Goal: Task Accomplishment & Management: Manage account settings

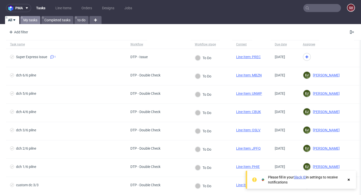
click at [33, 22] on link "My tasks" at bounding box center [30, 20] width 20 height 8
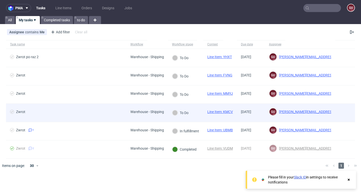
click at [221, 113] on link "Line Item: KMCV" at bounding box center [220, 112] width 26 height 4
click at [142, 114] on div "Warehouse - Shipping" at bounding box center [147, 112] width 34 height 4
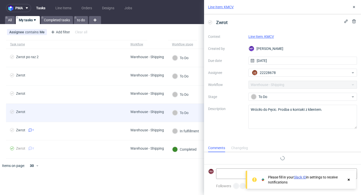
scroll to position [4, 0]
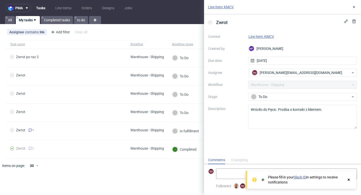
click at [263, 156] on div "Comments Changelog" at bounding box center [282, 160] width 157 height 8
click at [227, 173] on textarea at bounding box center [267, 174] width 103 height 10
paste textarea "https://app-eu1.hubspot.com/contacts/25600958/record/0-5/225150009530/"
type textarea "https://app-eu1.hubspot.com/contacts/25600958/record/0-5/225150009530/"
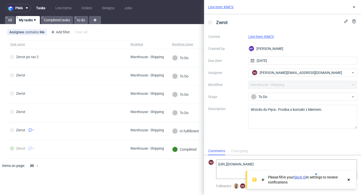
click at [348, 180] on use at bounding box center [349, 180] width 2 height 2
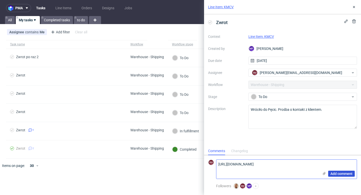
click at [341, 174] on span "Add comment" at bounding box center [341, 174] width 22 height 4
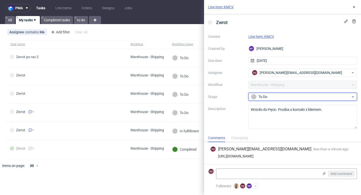
click at [308, 95] on div "To Do" at bounding box center [301, 97] width 100 height 6
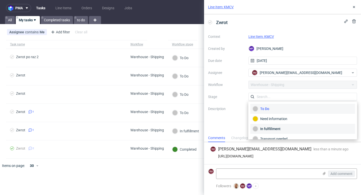
click at [286, 128] on div "In fulfillment" at bounding box center [303, 129] width 100 height 6
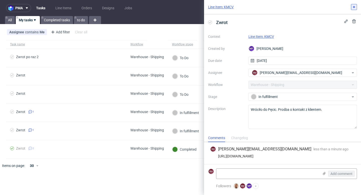
click at [353, 8] on use at bounding box center [354, 7] width 2 height 2
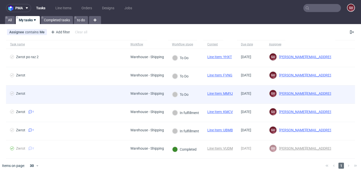
click at [143, 98] on div "Warehouse - Shipping" at bounding box center [147, 94] width 42 height 18
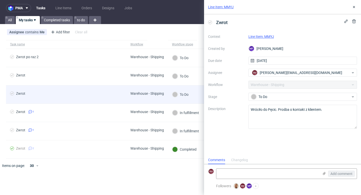
scroll to position [4, 0]
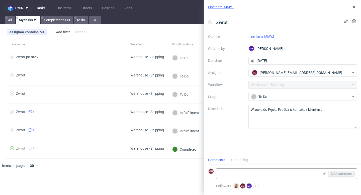
click at [265, 37] on link "Line Item: MMYJ" at bounding box center [261, 37] width 26 height 4
click at [313, 72] on div "gu guillaume.leroux@packhelp.com" at bounding box center [301, 73] width 100 height 8
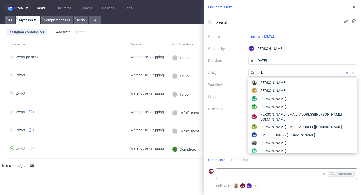
scroll to position [0, 0]
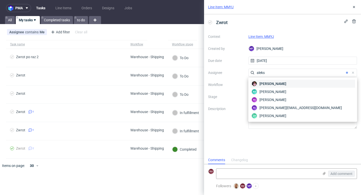
type input "aleks"
click at [292, 82] on div "Aleks Ziemkowski" at bounding box center [302, 84] width 105 height 8
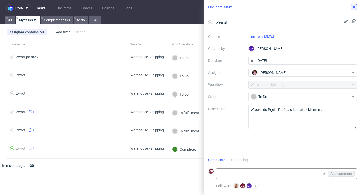
click at [354, 6] on icon at bounding box center [354, 7] width 4 height 4
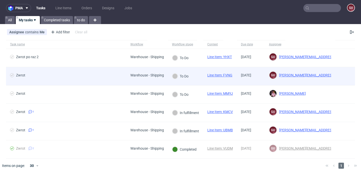
click at [141, 76] on div "Warehouse - Shipping" at bounding box center [147, 75] width 34 height 4
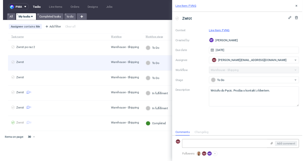
scroll to position [4, 0]
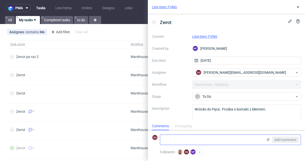
click at [192, 138] on textarea at bounding box center [211, 140] width 103 height 10
paste textarea "https://app-eu1.hubspot.com/contacts/25600958/record/0-5/224999081199/"
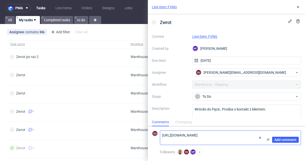
scroll to position [0, 0]
type textarea "https://app-eu1.hubspot.com/contacts/25600958/record/0-5/224999081199/"
click at [290, 141] on span "Add comment" at bounding box center [285, 140] width 22 height 4
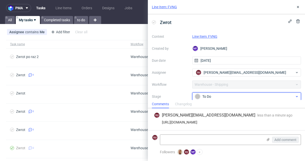
click at [295, 95] on icon at bounding box center [297, 97] width 4 height 4
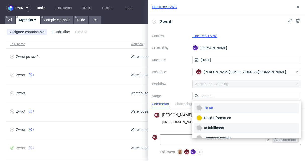
click at [226, 127] on div "In fulfillment" at bounding box center [246, 129] width 100 height 6
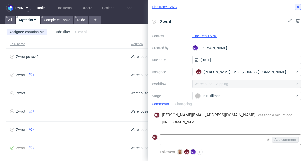
click at [298, 7] on use at bounding box center [298, 7] width 2 height 2
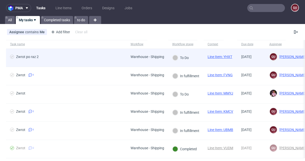
click at [151, 57] on div "Warehouse - Shipping" at bounding box center [147, 57] width 34 height 4
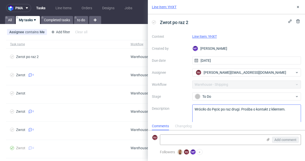
scroll to position [11, 0]
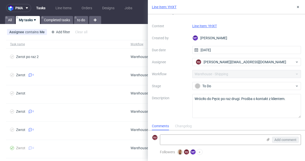
click at [207, 25] on link "Line Item: YHXT" at bounding box center [204, 26] width 25 height 4
click at [117, 29] on div "Assignee contains Me Add filter Hide filters Clear all" at bounding box center [152, 32] width 305 height 12
click at [297, 7] on icon at bounding box center [298, 7] width 4 height 4
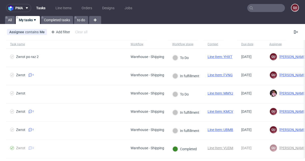
click at [156, 15] on nav "pma Tasks Line Items Orders Designs Jobs gu" at bounding box center [152, 8] width 305 height 16
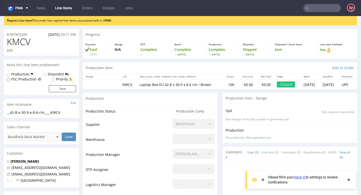
scroll to position [17, 0]
click at [18, 35] on p "R787903209" at bounding box center [17, 34] width 20 height 5
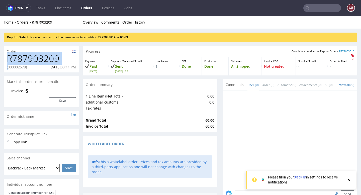
drag, startPoint x: 9, startPoint y: 68, endPoint x: 5, endPoint y: 60, distance: 8.5
click at [5, 60] on div "R787903209 (000002578) 01.09.2025 03:11 PM" at bounding box center [41, 63] width 75 height 19
drag, startPoint x: 7, startPoint y: 60, endPoint x: 65, endPoint y: 60, distance: 58.4
click at [65, 60] on h1 "R787903209" at bounding box center [41, 59] width 69 height 10
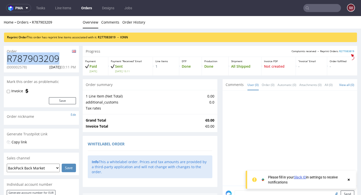
copy h1 "R787903209"
click at [17, 68] on p "(000002578)" at bounding box center [17, 67] width 20 height 5
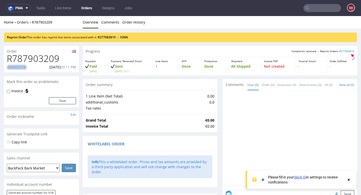
drag, startPoint x: 8, startPoint y: 67, endPoint x: 27, endPoint y: 69, distance: 18.6
click at [27, 69] on p "(000002578)" at bounding box center [17, 67] width 20 height 5
copy p "000002578"
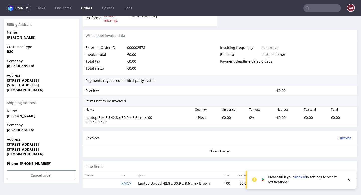
scroll to position [251, 0]
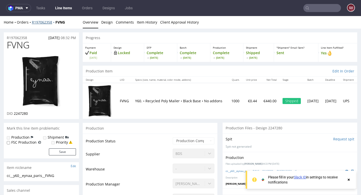
click at [43, 23] on link "R197062358" at bounding box center [44, 22] width 24 height 5
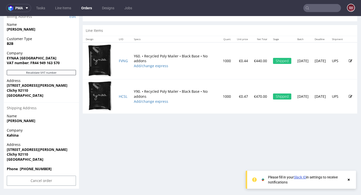
scroll to position [256, 0]
click at [348, 179] on use at bounding box center [349, 180] width 2 height 2
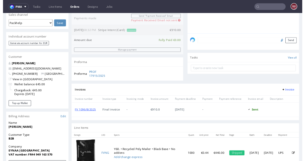
scroll to position [0, 0]
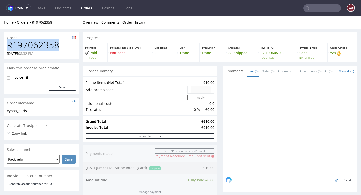
drag, startPoint x: 8, startPoint y: 47, endPoint x: 57, endPoint y: 47, distance: 49.1
click at [57, 47] on h1 "R197062358" at bounding box center [41, 45] width 69 height 10
copy h1 "R197062358"
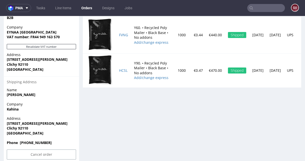
scroll to position [290, 0]
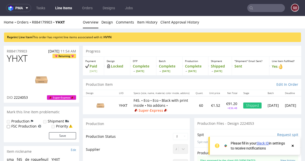
click at [293, 146] on icon at bounding box center [292, 146] width 5 height 4
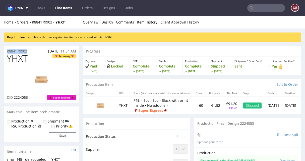
drag, startPoint x: 7, startPoint y: 51, endPoint x: 30, endPoint y: 50, distance: 23.6
click at [30, 50] on div "R884179903 05.06.2025 11:54 AM" at bounding box center [41, 50] width 75 height 8
copy p "R884179903"
click at [213, 26] on div "Home Orders R884179903 YHXT Overview Design Comments Item History Client Approv…" at bounding box center [152, 22] width 305 height 13
drag, startPoint x: 3, startPoint y: 16, endPoint x: -4, endPoint y: 55, distance: 39.8
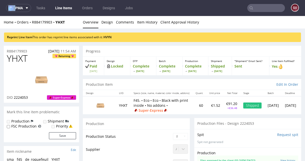
click at [0, 55] on html "pma Tasks Line Items Orders Designs Jobs gu Unknown error. if you're seeing thi…" at bounding box center [152, 80] width 305 height 161
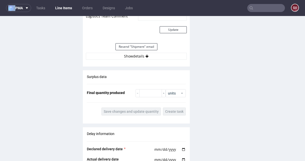
scroll to position [571, 0]
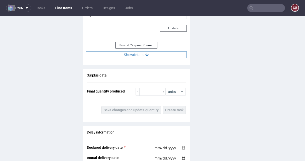
click at [147, 56] on icon at bounding box center [146, 55] width 3 height 4
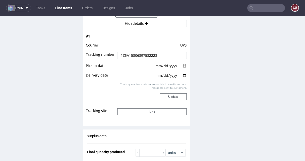
scroll to position [603, 0]
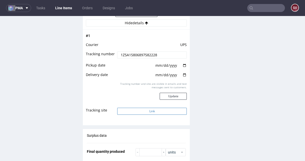
click at [146, 111] on button "Link" at bounding box center [151, 111] width 69 height 7
